Goal: Information Seeking & Learning: Learn about a topic

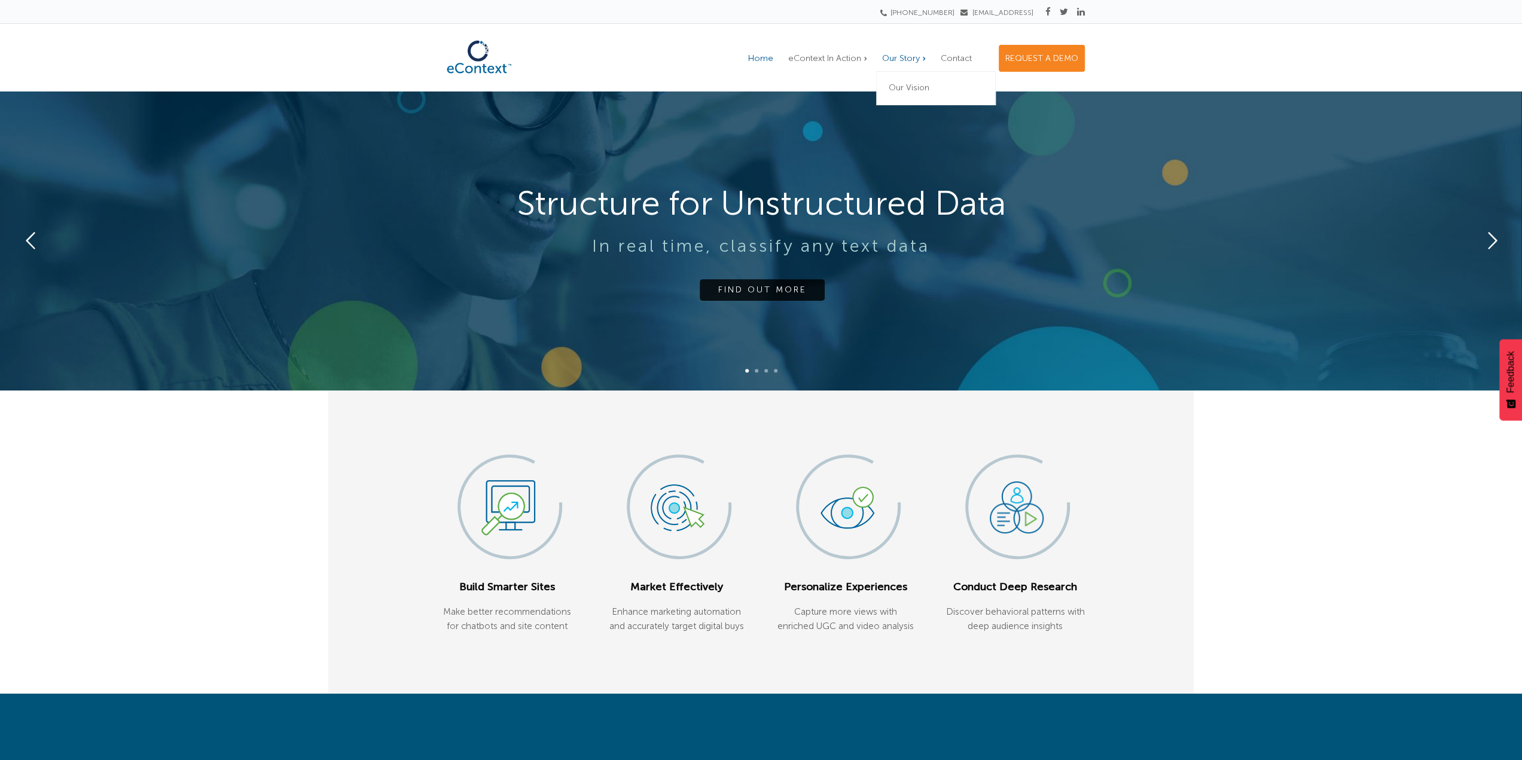
click at [890, 56] on span "Our Story" at bounding box center [901, 58] width 38 height 10
click at [902, 78] on link "Our Vision" at bounding box center [936, 88] width 120 height 33
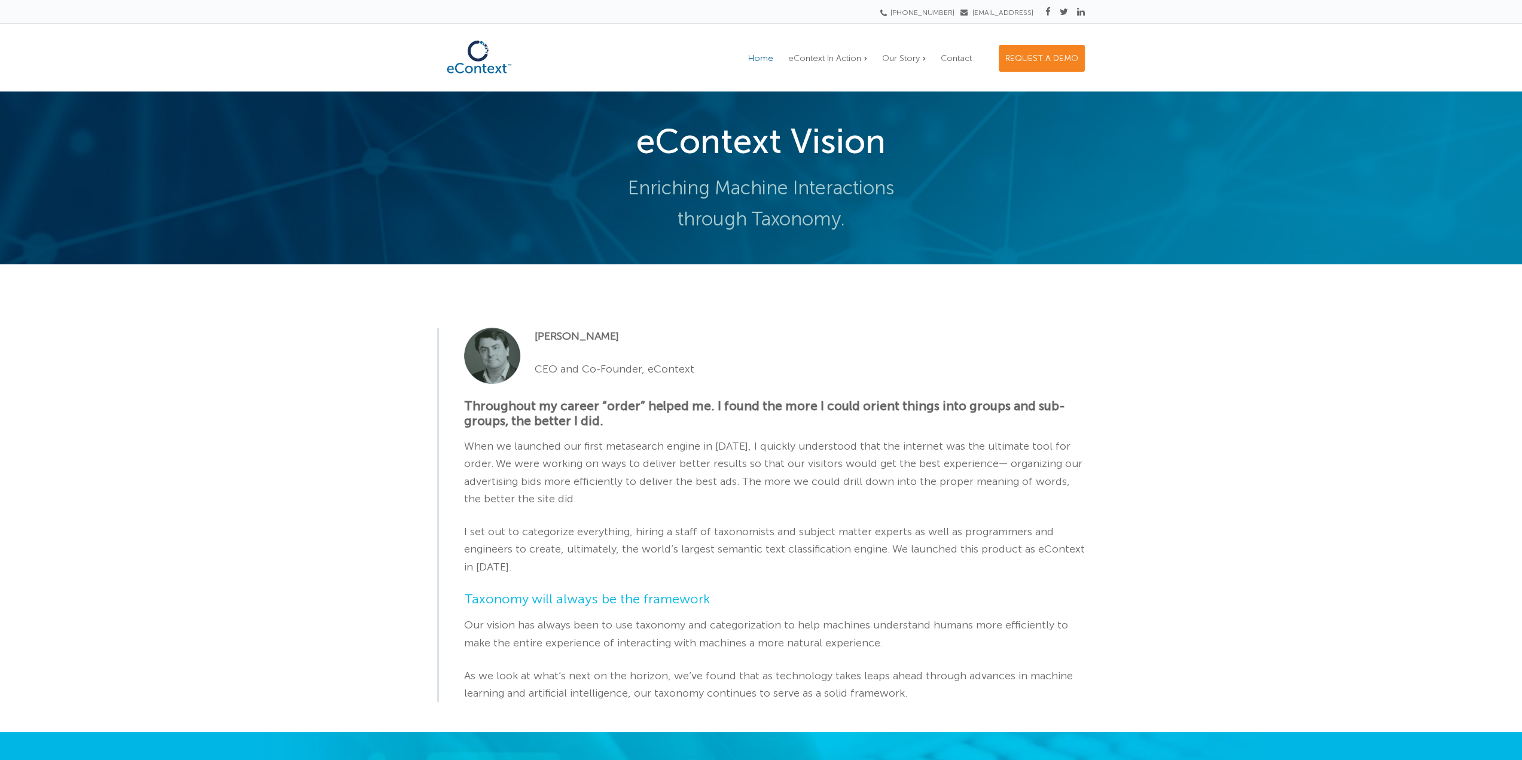
click at [769, 60] on span "Home" at bounding box center [760, 58] width 25 height 10
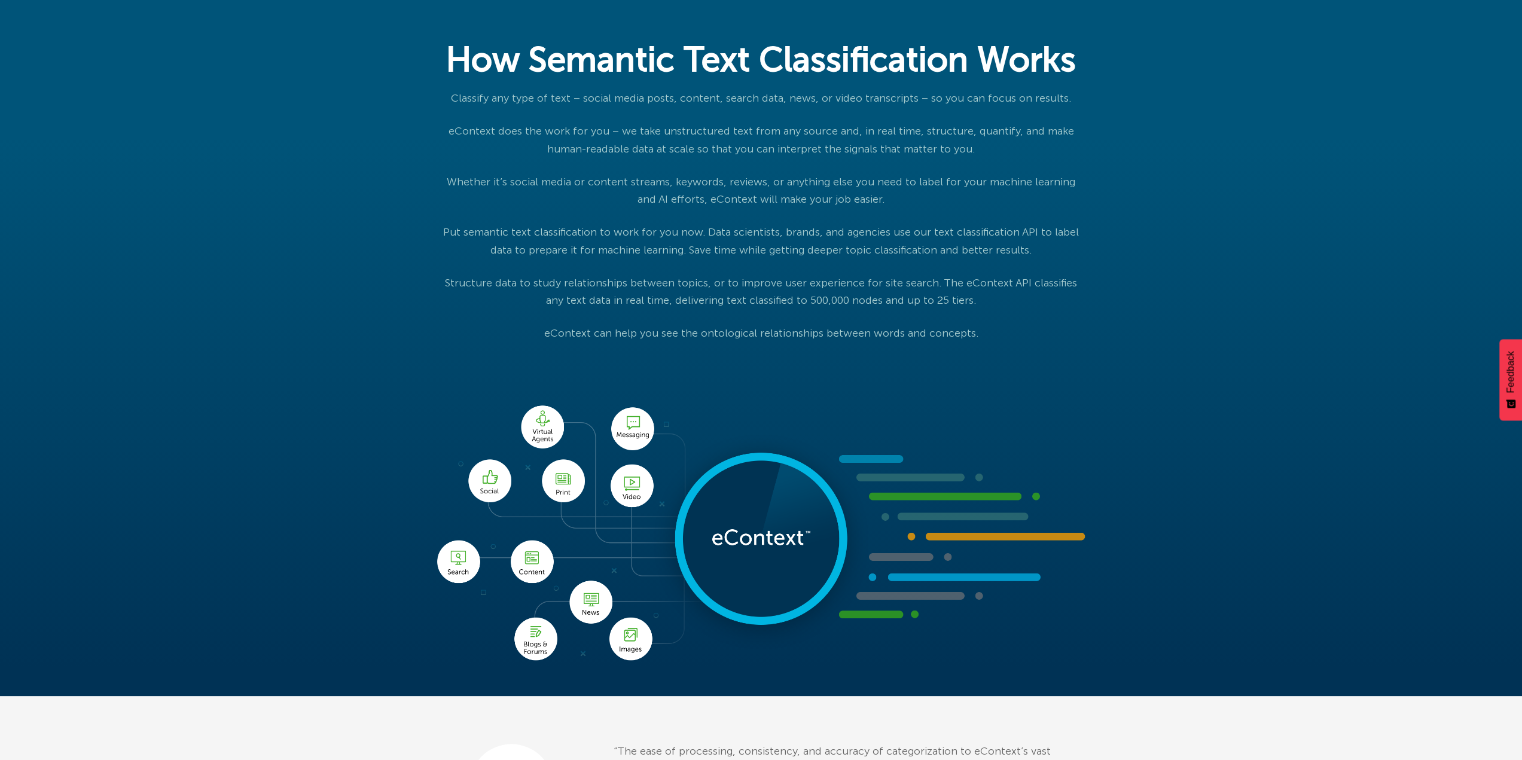
scroll to position [897, 0]
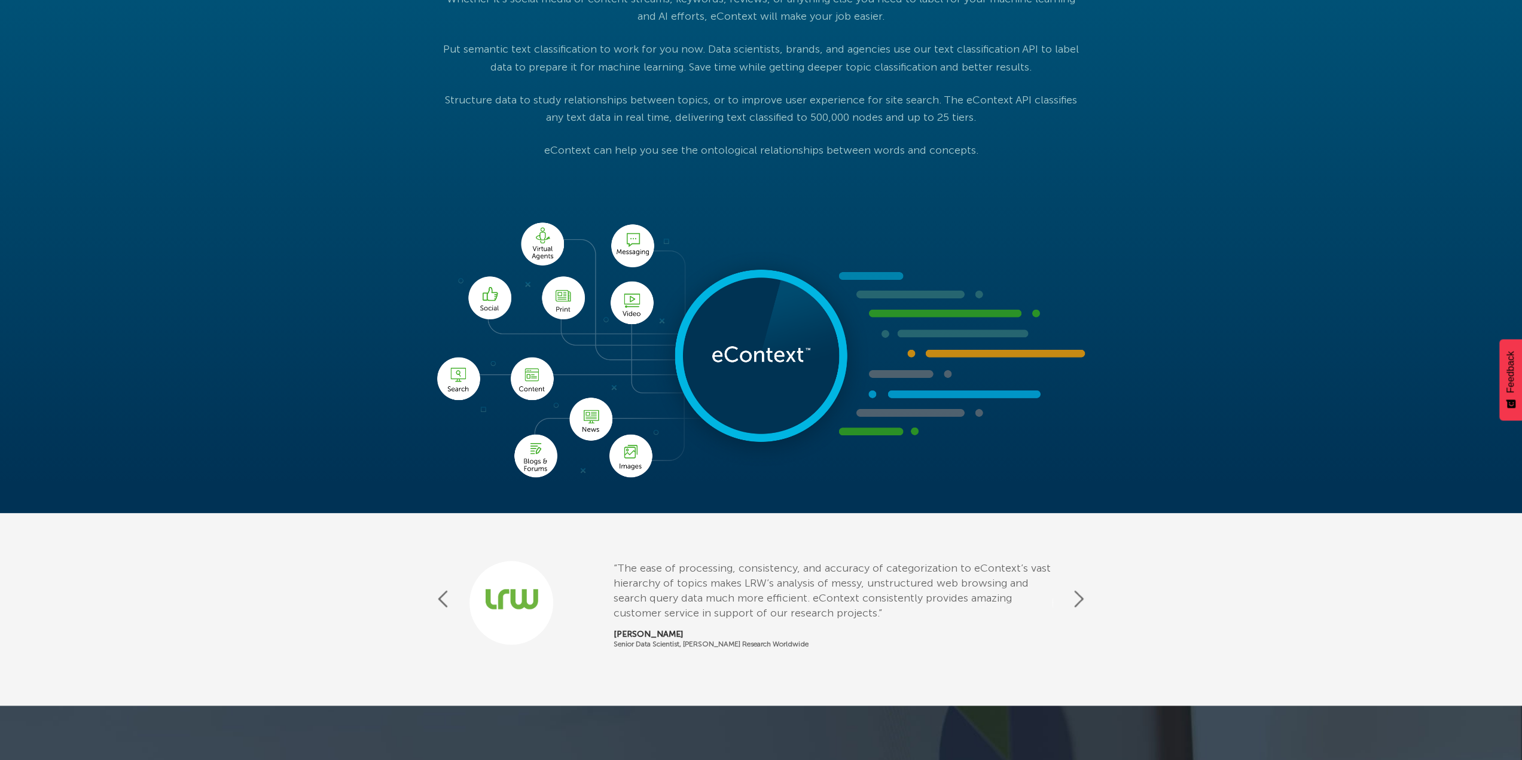
click at [1084, 592] on button "Next" at bounding box center [1079, 598] width 12 height 21
click at [1080, 594] on button "Next" at bounding box center [1079, 598] width 12 height 21
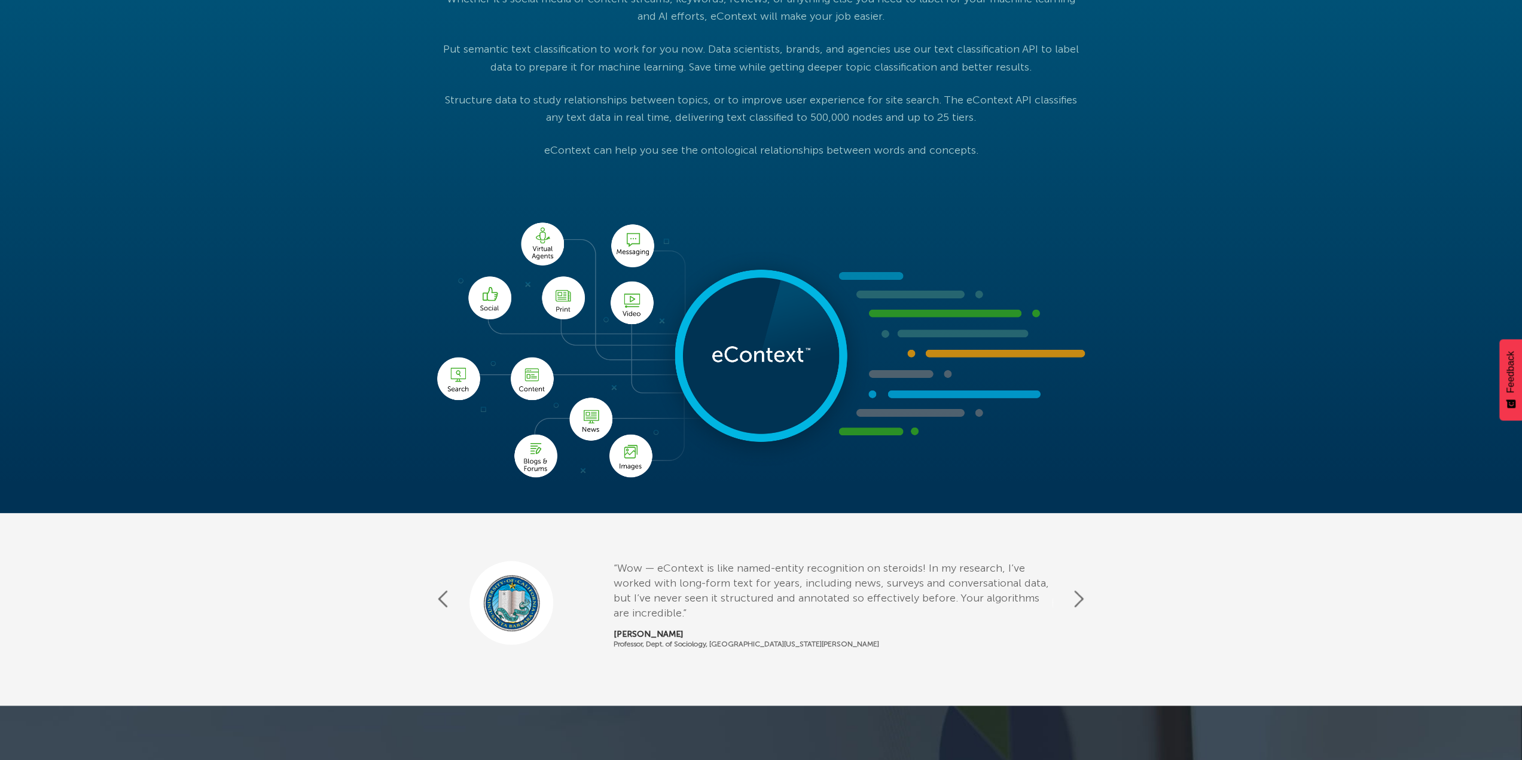
click at [1080, 594] on button "Next" at bounding box center [1079, 598] width 12 height 21
click at [448, 599] on button "Previous" at bounding box center [443, 598] width 12 height 21
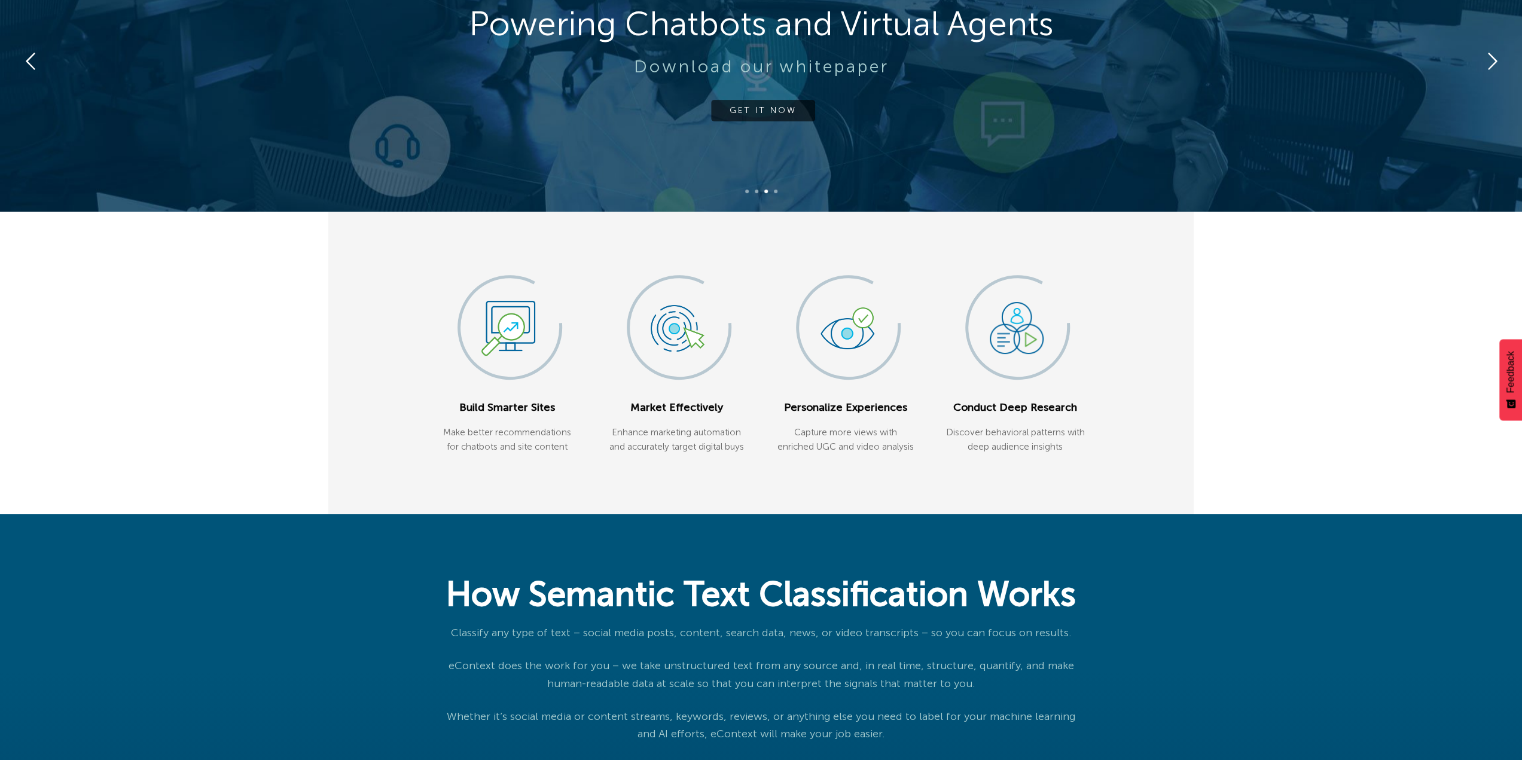
scroll to position [0, 0]
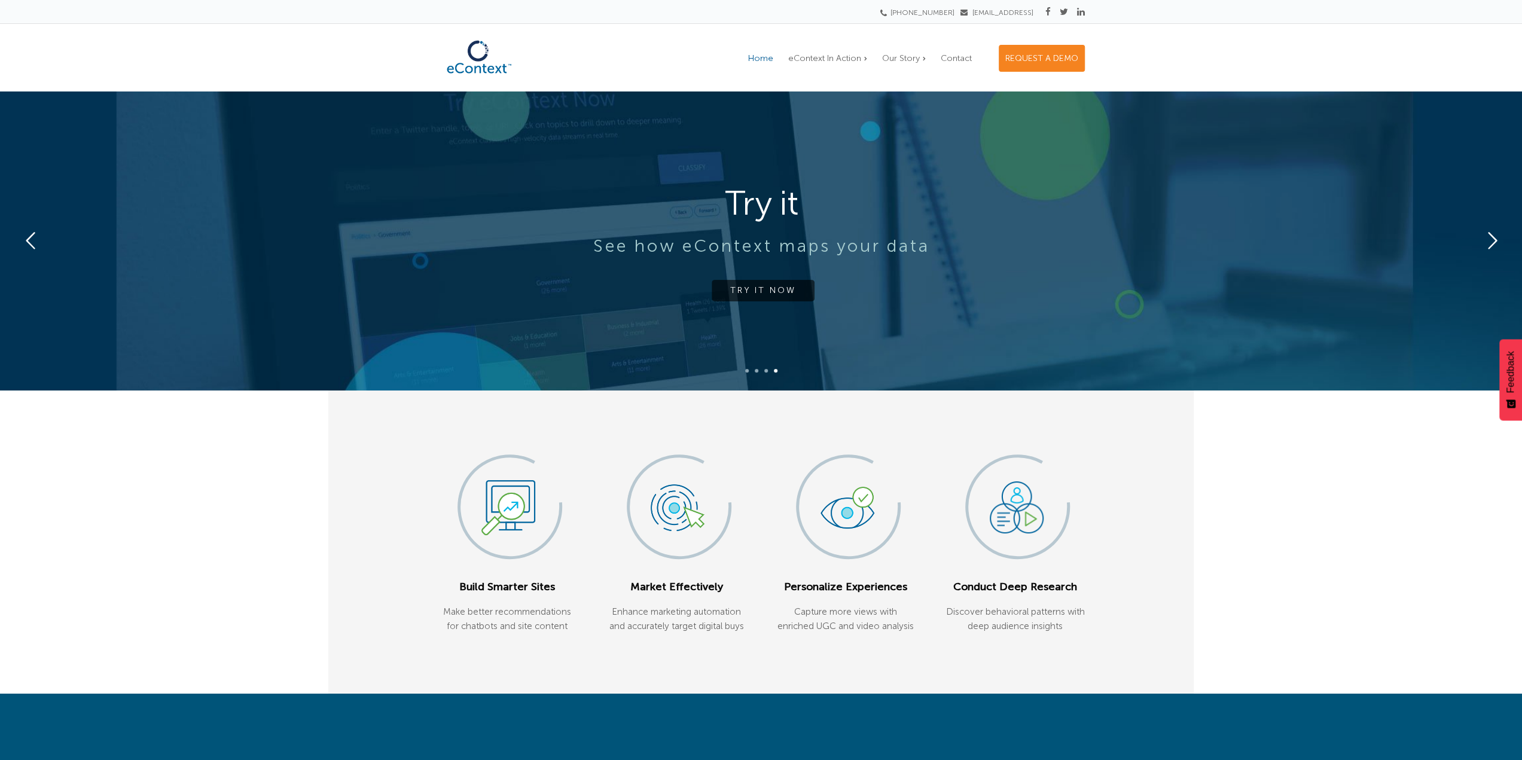
click at [477, 48] on img at bounding box center [479, 57] width 84 height 46
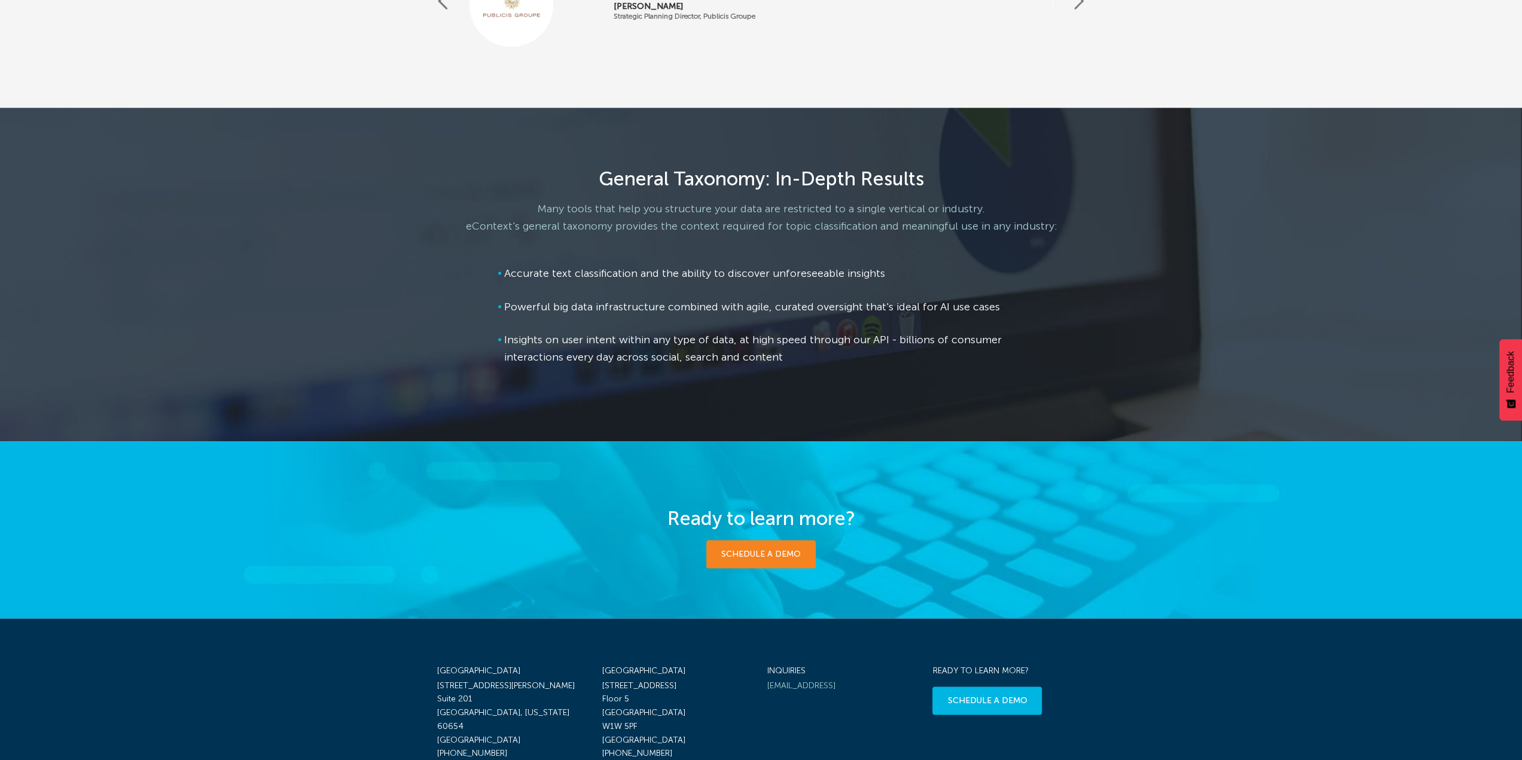
scroll to position [1634, 0]
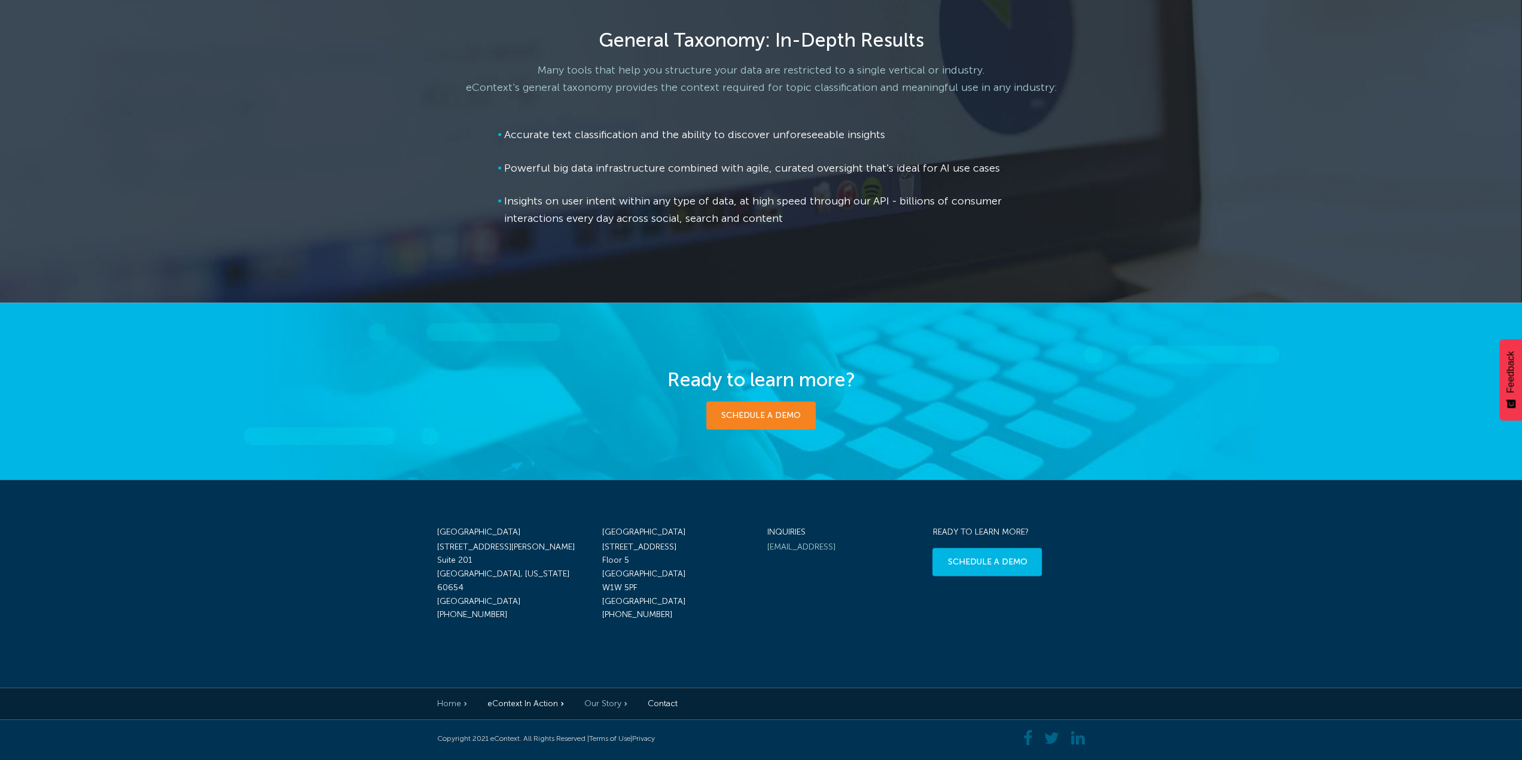
click at [610, 706] on link "Our Story" at bounding box center [605, 703] width 43 height 10
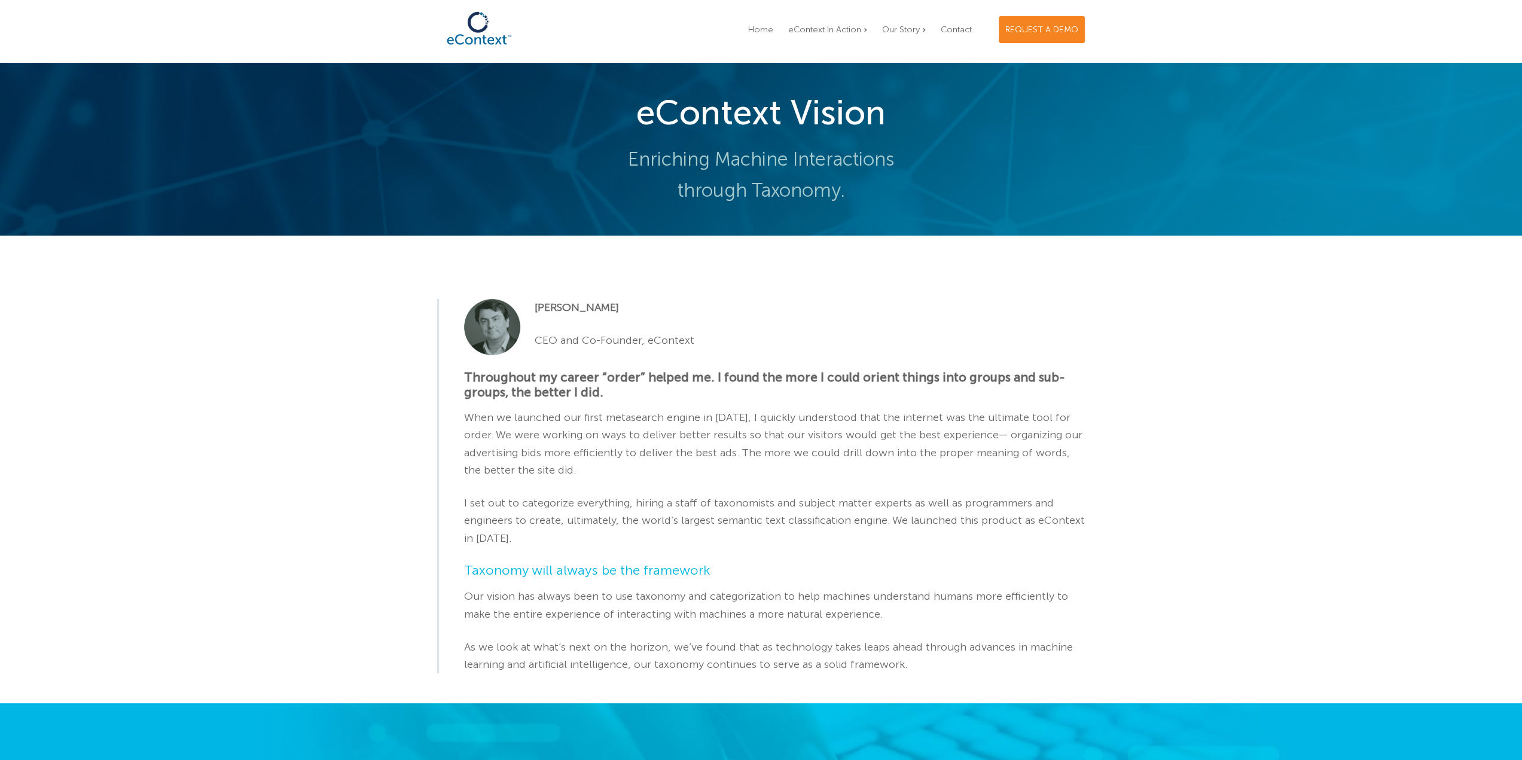
scroll to position [239, 0]
